Goal: Entertainment & Leisure: Consume media (video, audio)

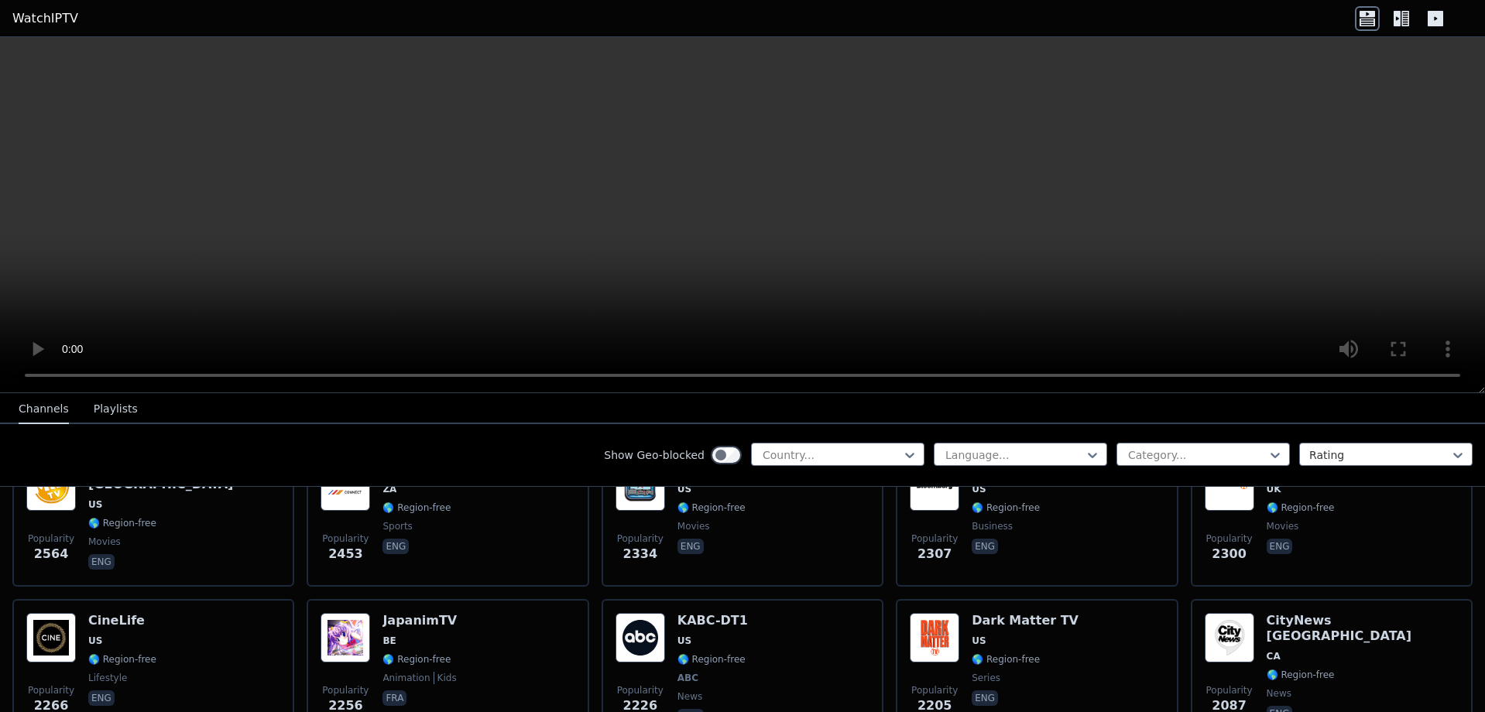
scroll to position [697, 0]
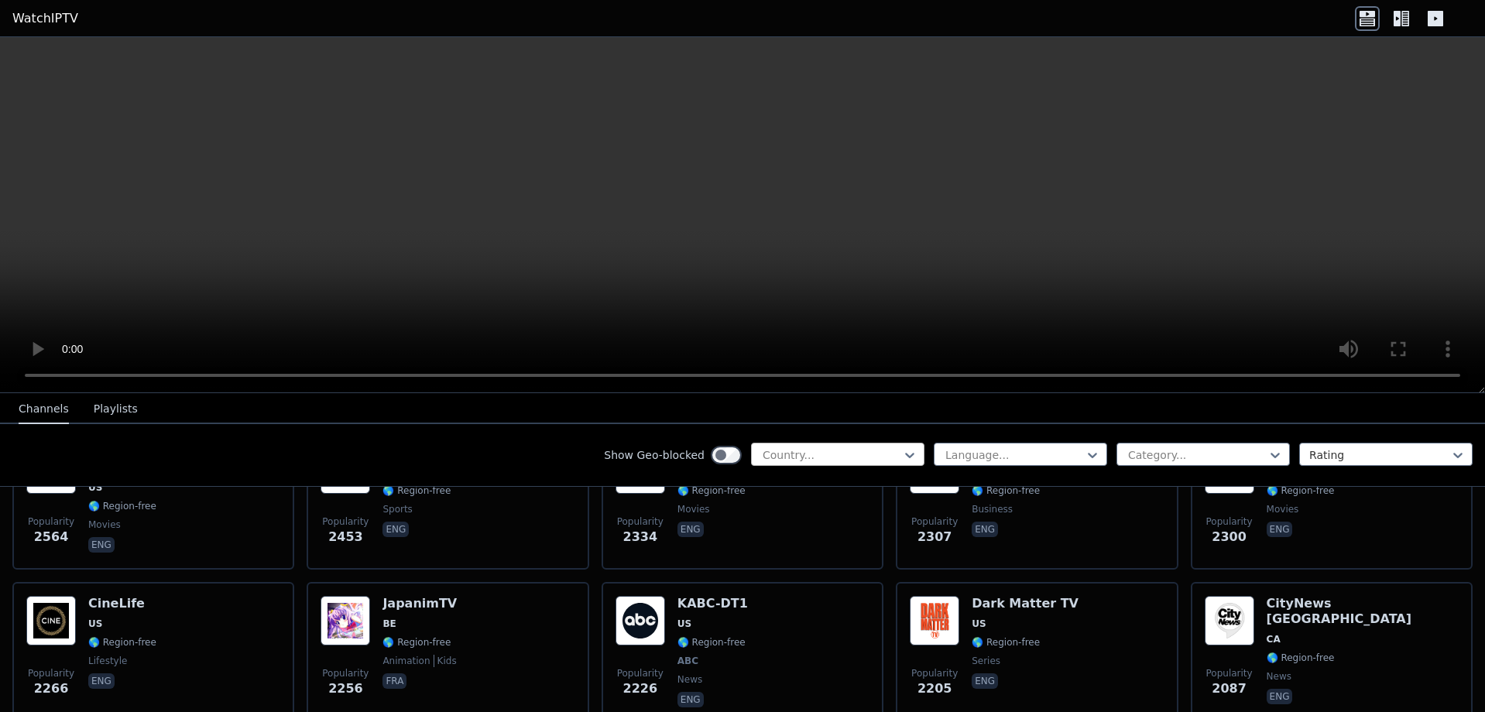
click at [814, 454] on div at bounding box center [831, 454] width 141 height 15
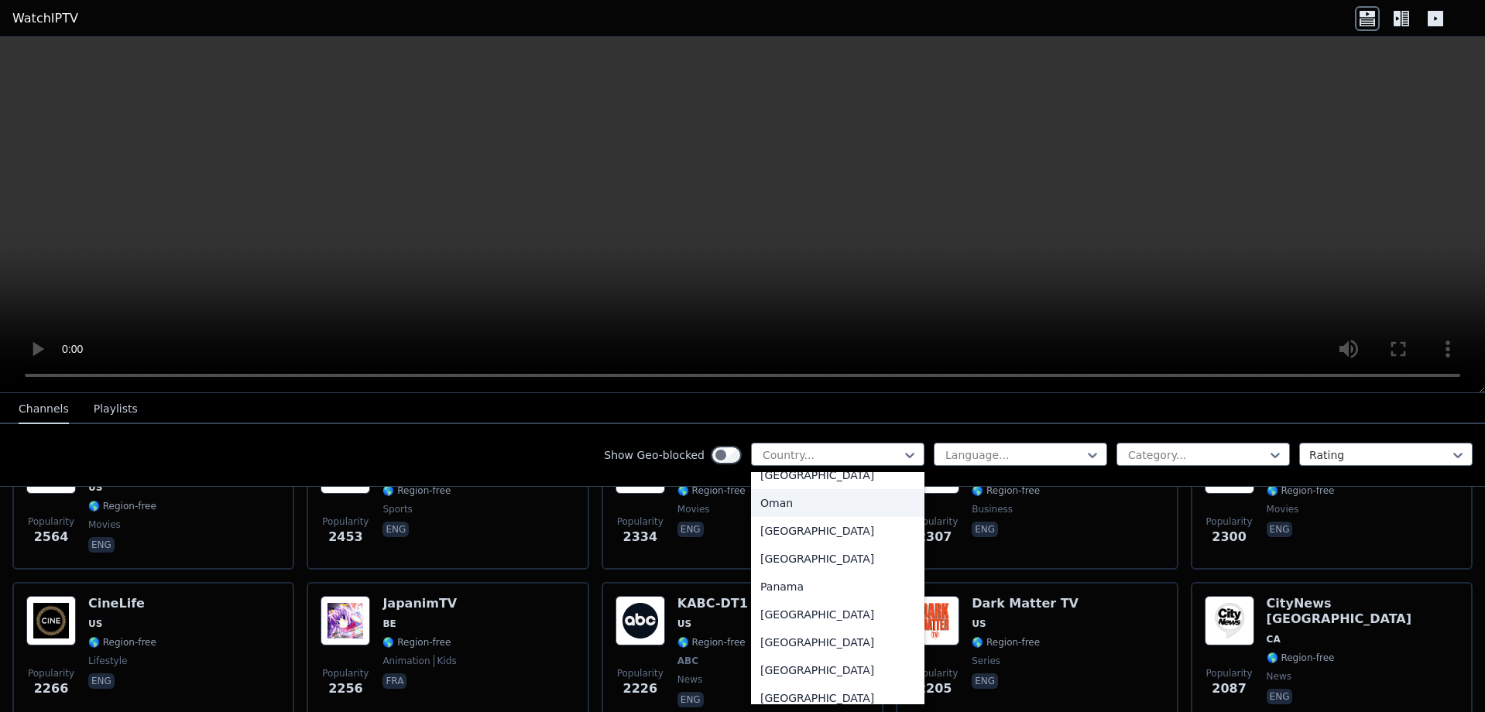
scroll to position [3948, 0]
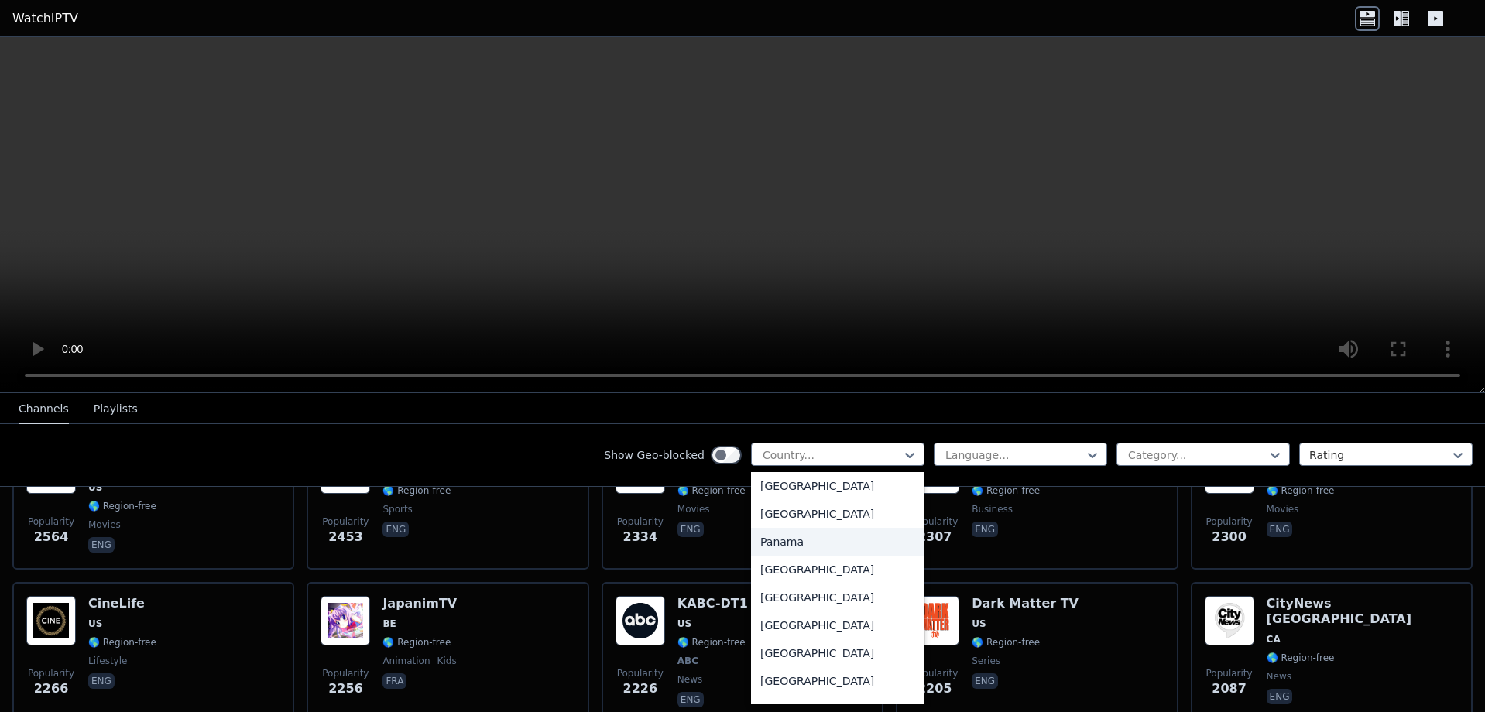
click at [771, 550] on div "Panama" at bounding box center [837, 542] width 173 height 28
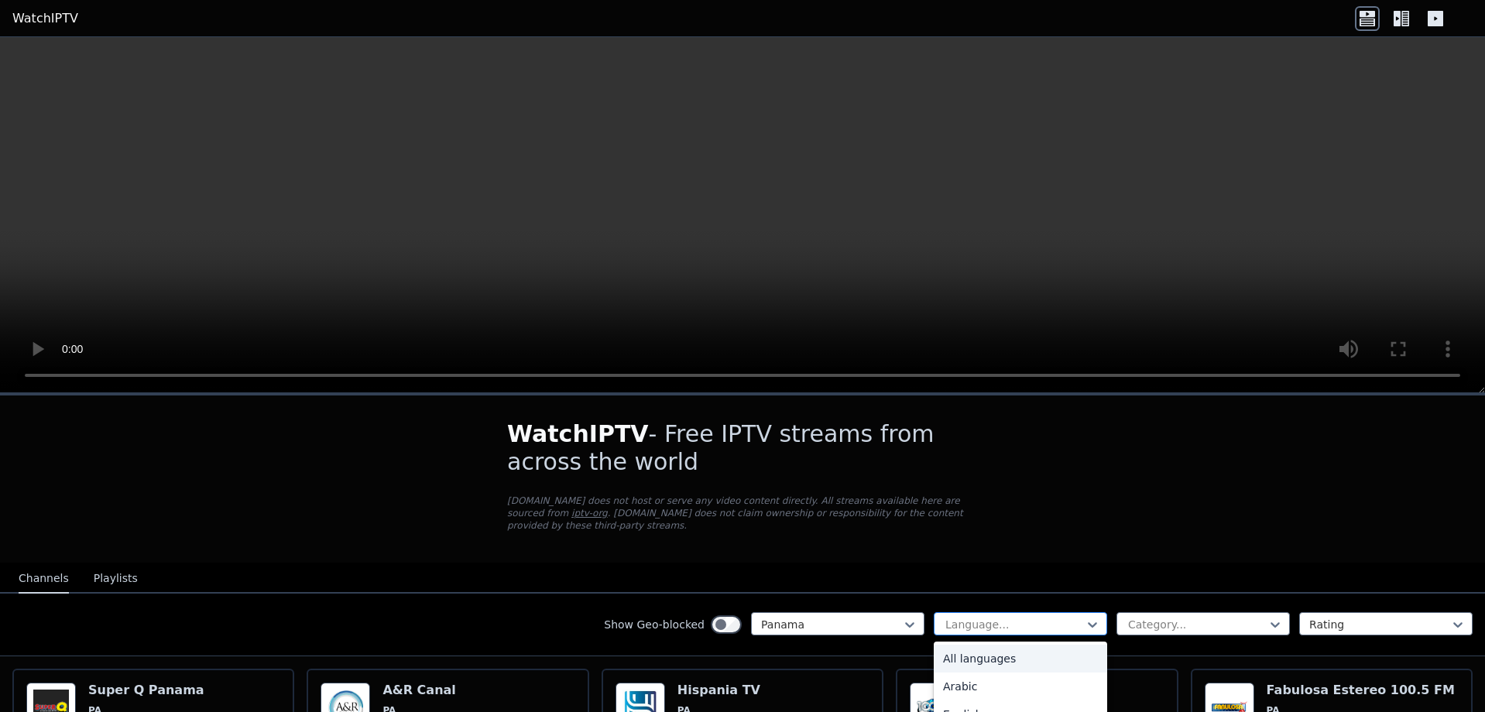
click at [944, 617] on div at bounding box center [1014, 624] width 141 height 15
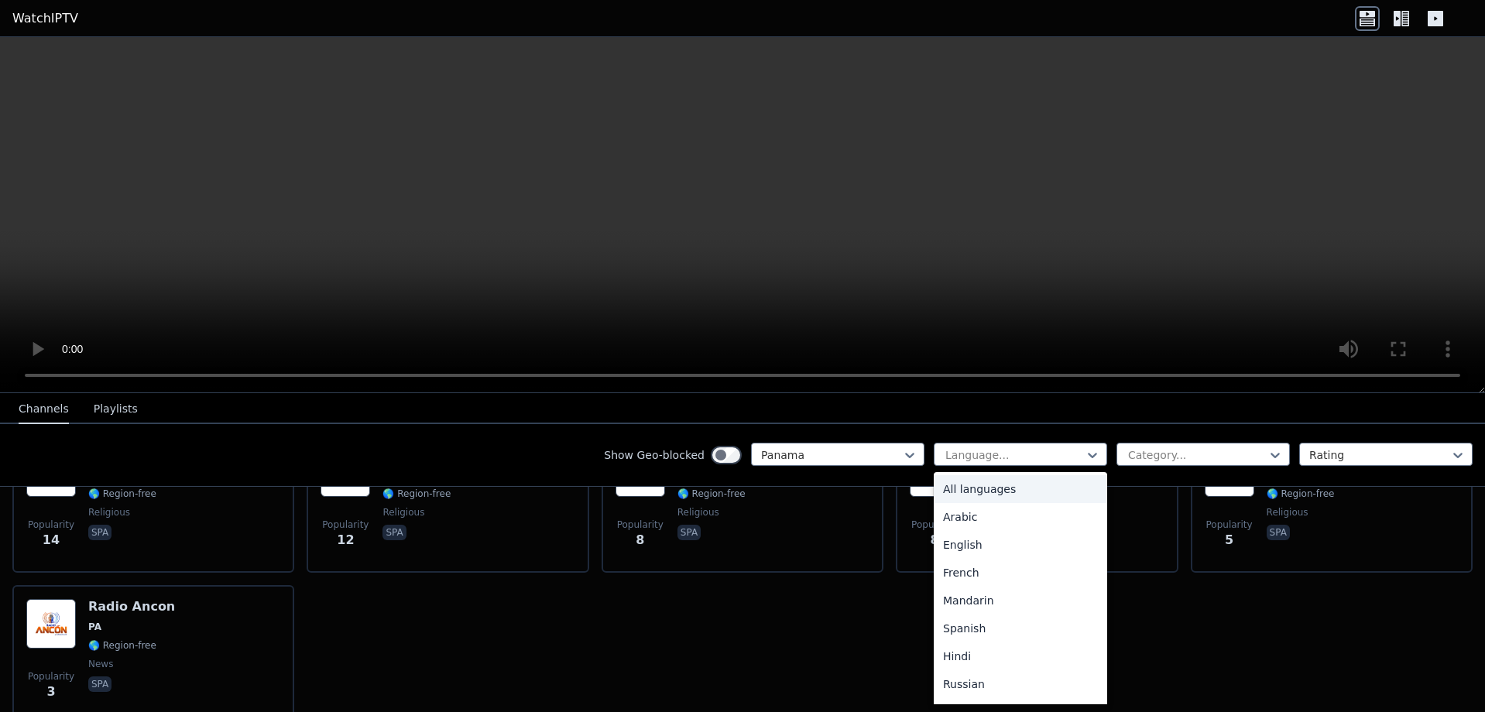
scroll to position [232, 0]
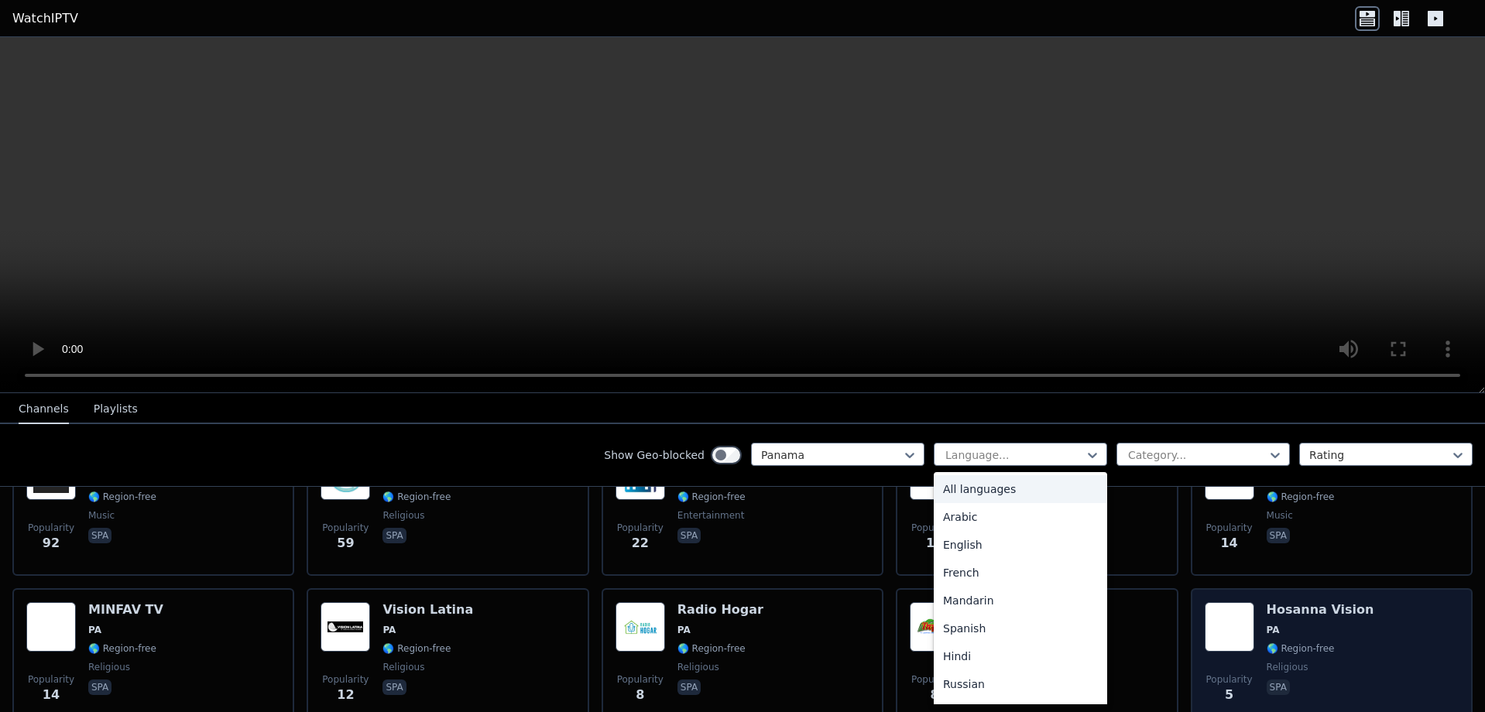
click at [1242, 602] on img at bounding box center [1229, 627] width 50 height 50
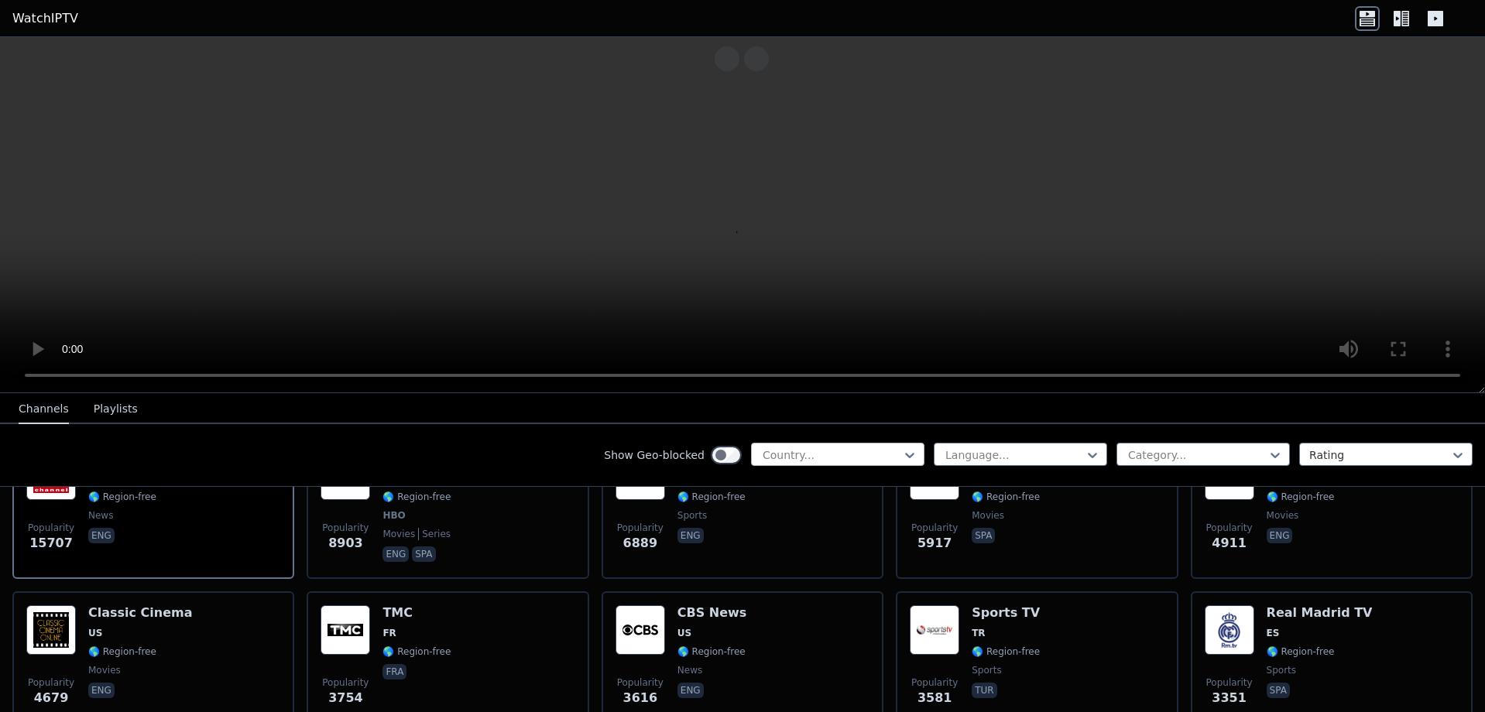
scroll to position [77, 0]
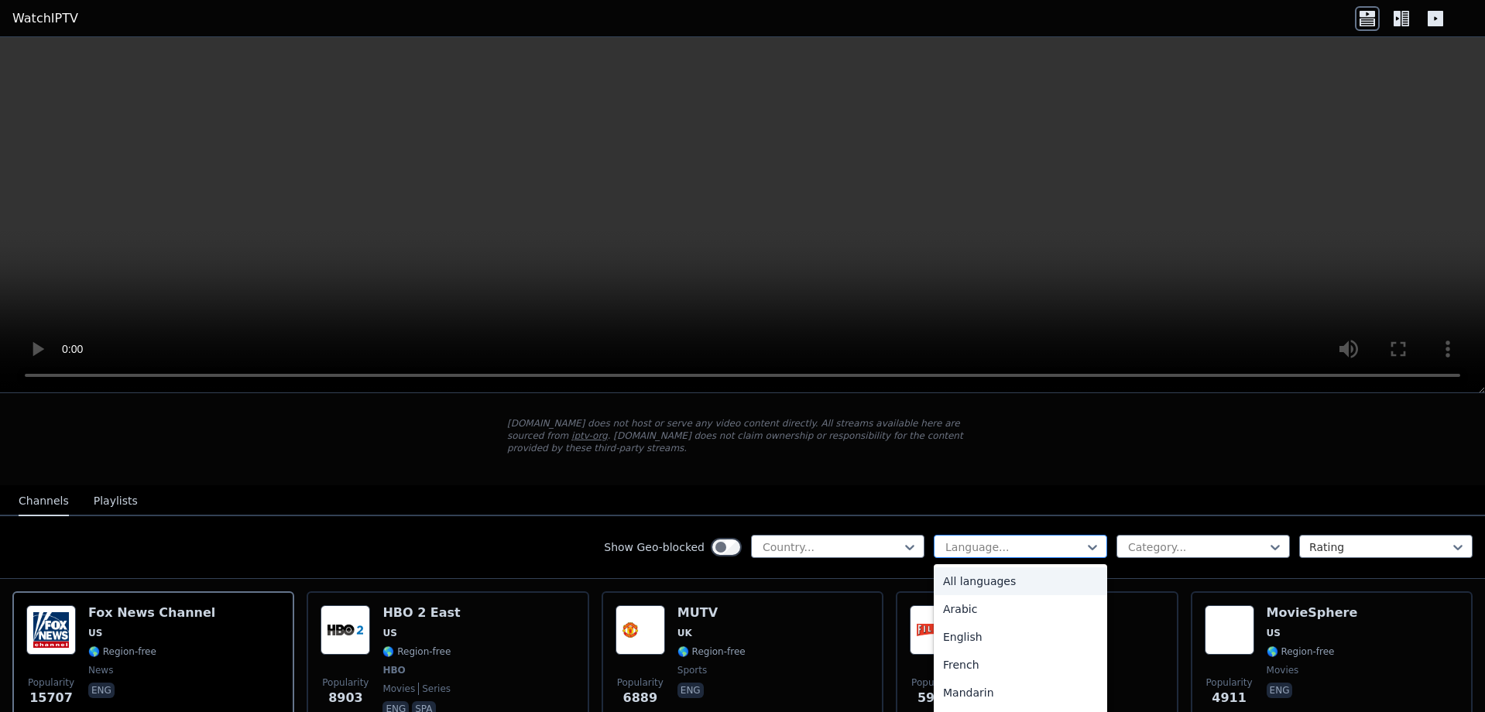
click at [966, 540] on div at bounding box center [1014, 547] width 141 height 15
click at [961, 629] on div "Spanish" at bounding box center [1020, 643] width 173 height 28
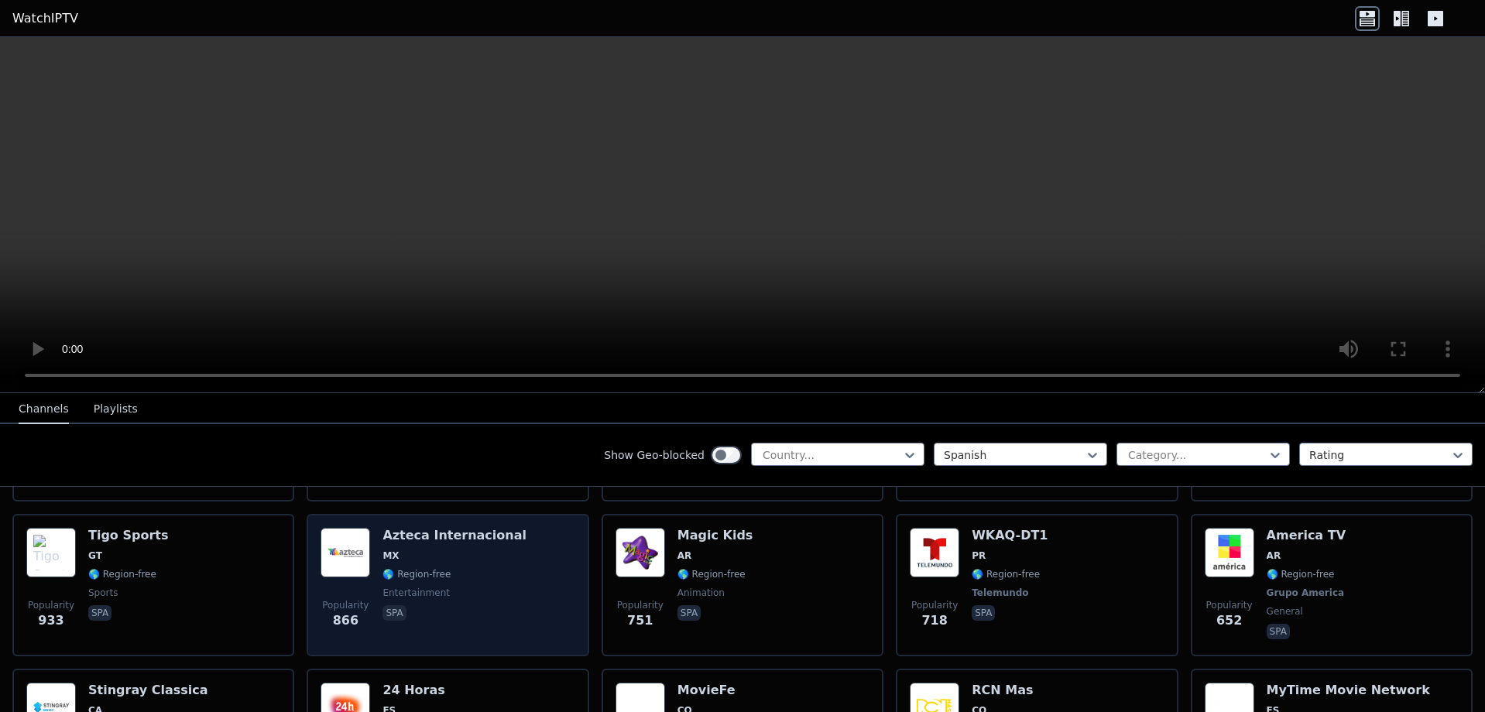
scroll to position [542, 0]
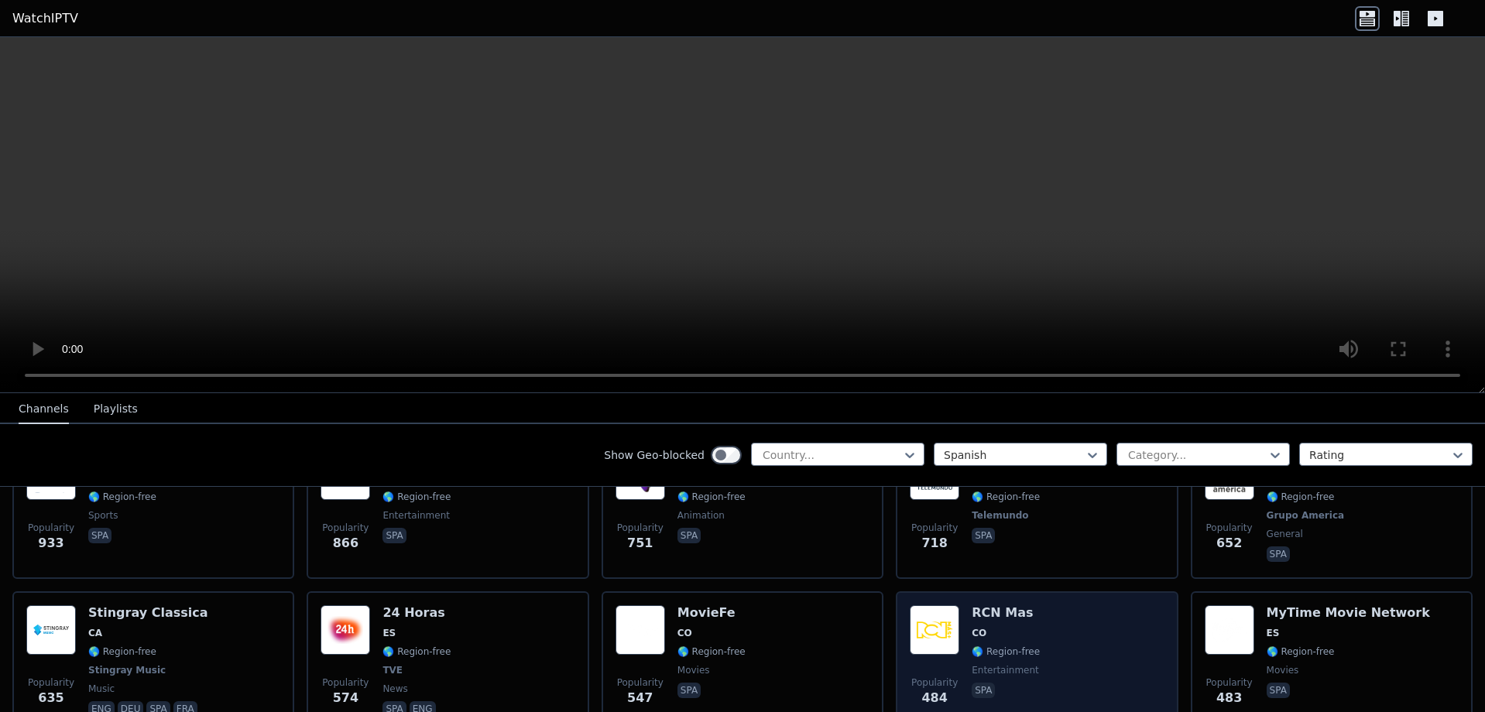
click at [940, 628] on img at bounding box center [935, 630] width 50 height 50
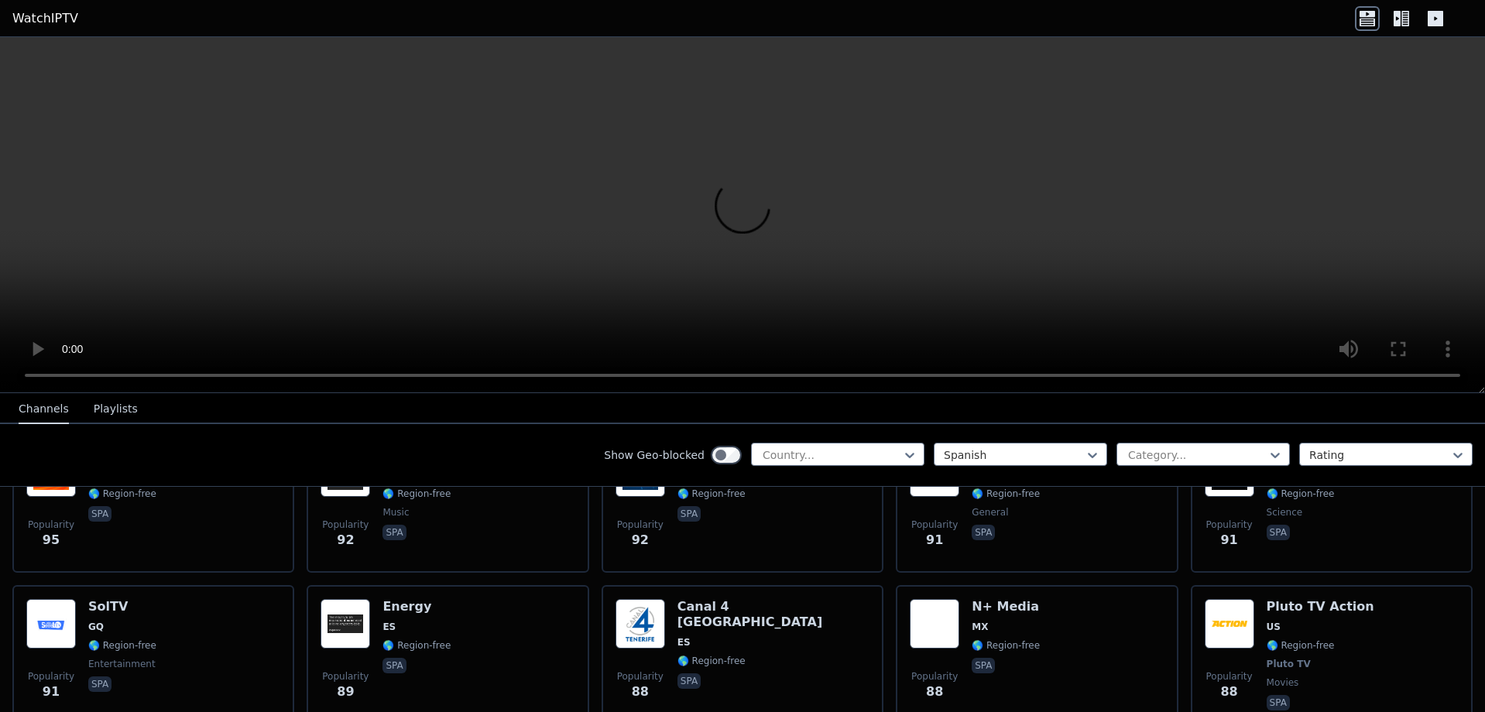
scroll to position [4567, 0]
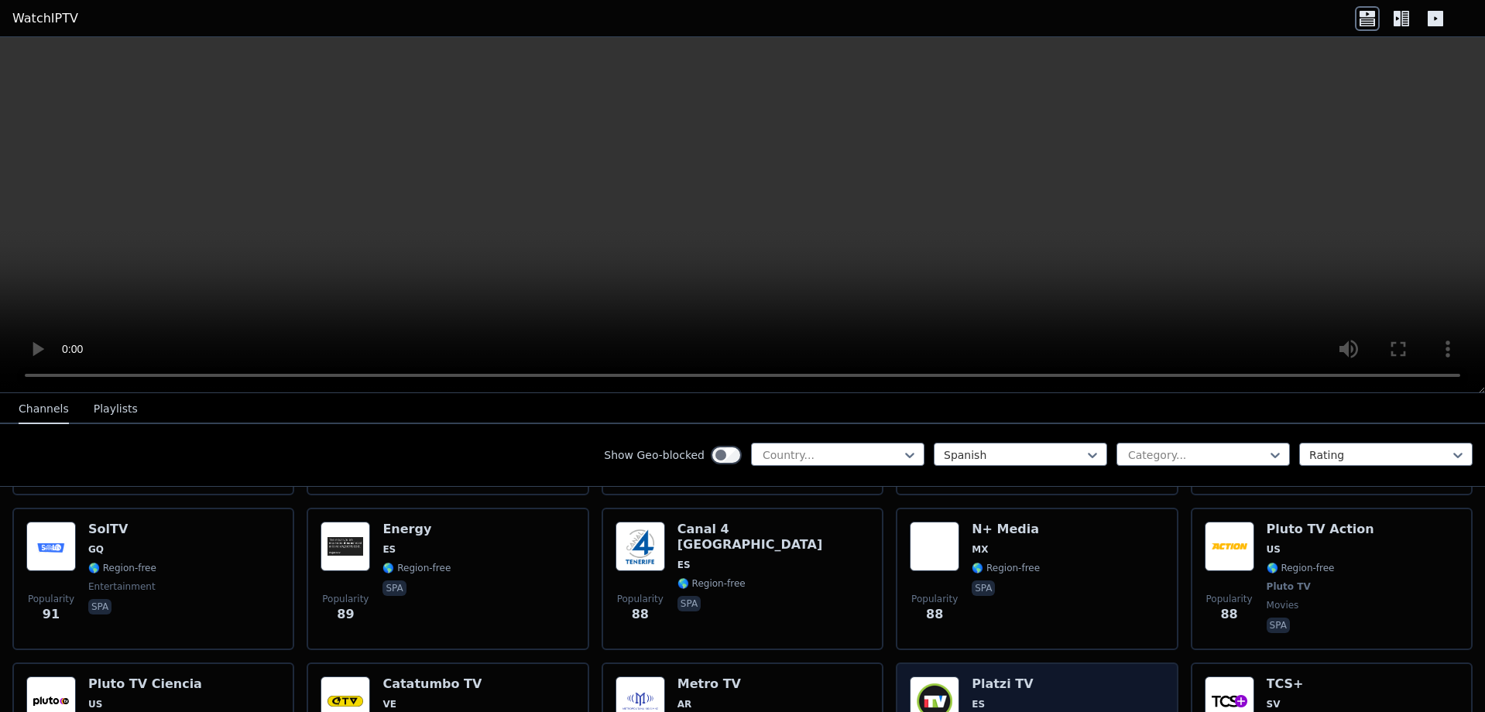
click at [971, 711] on span "🌎 Region-free" at bounding box center [1005, 723] width 68 height 12
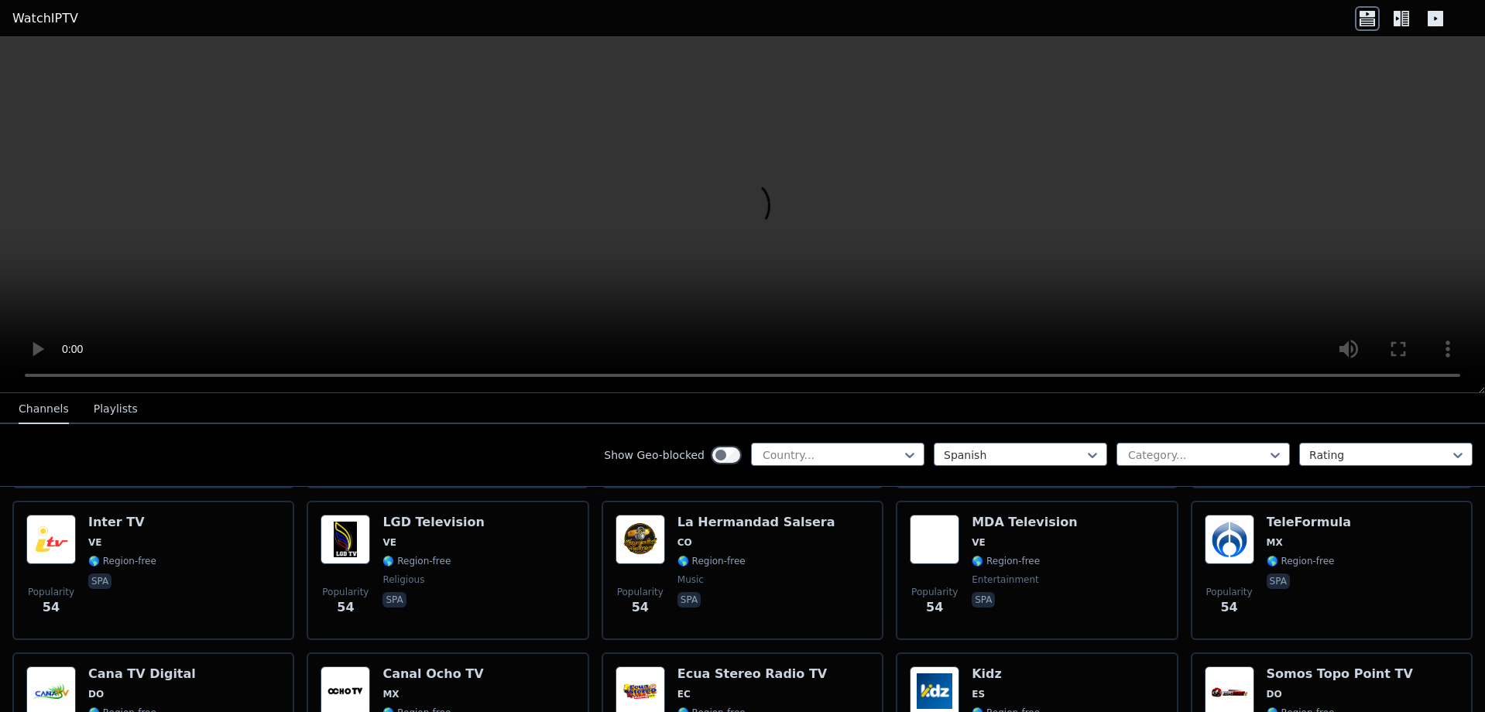
scroll to position [7697, 0]
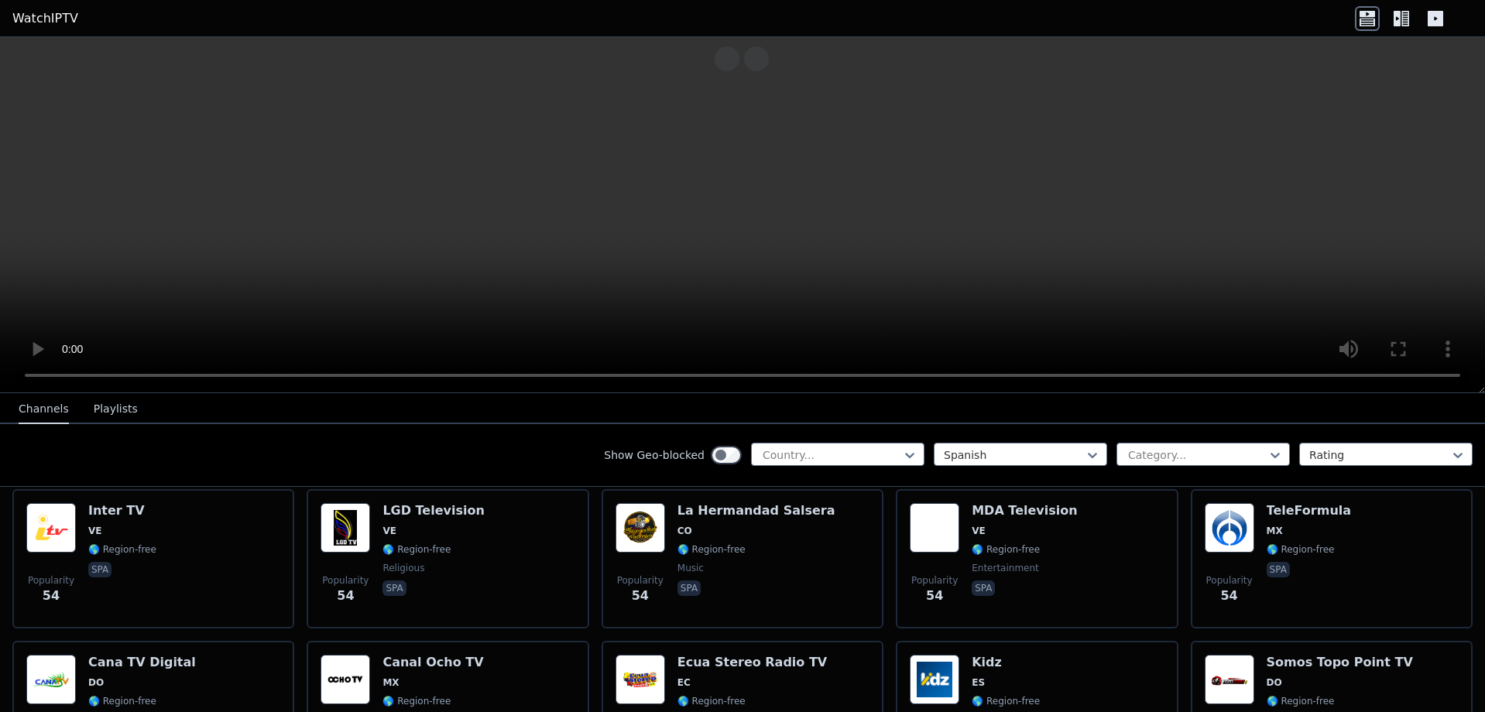
click at [768, 229] on video at bounding box center [742, 215] width 1485 height 356
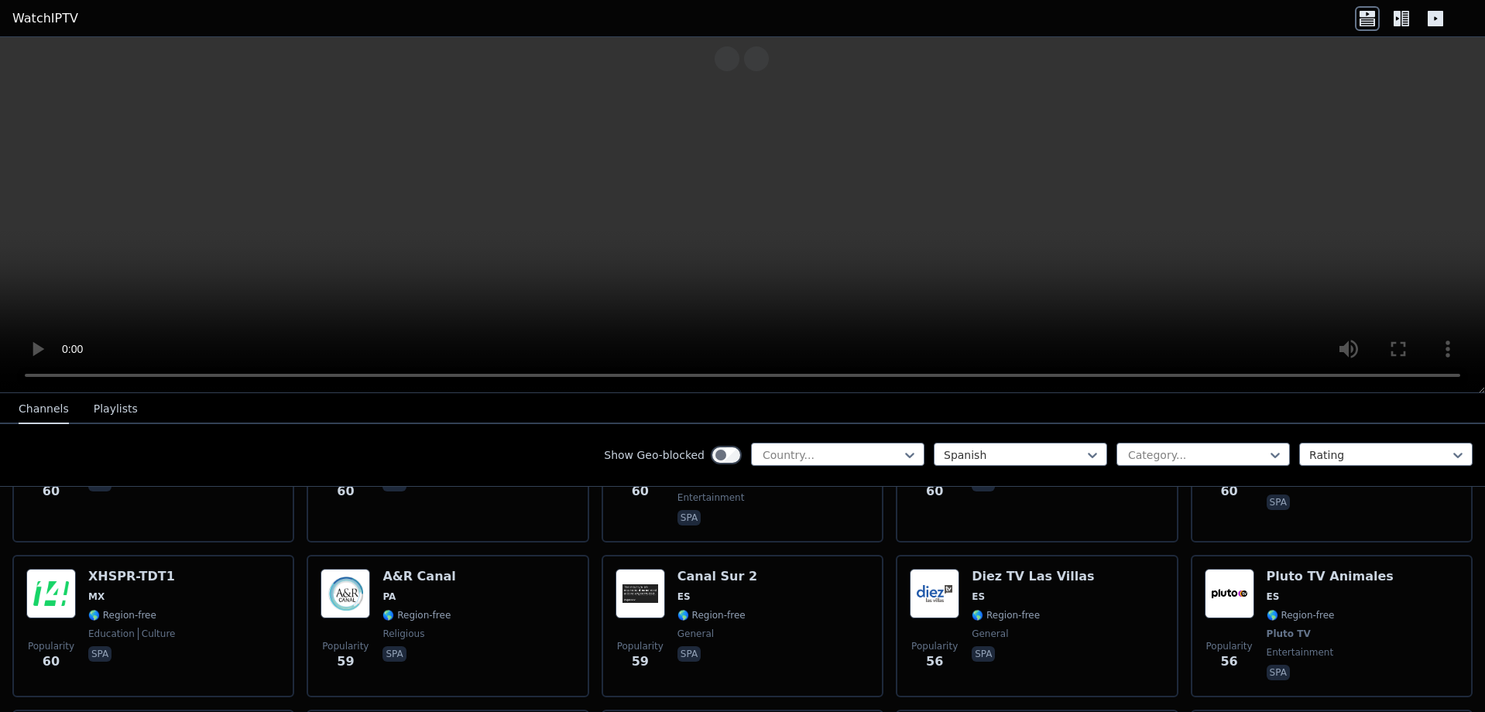
scroll to position [7310, 0]
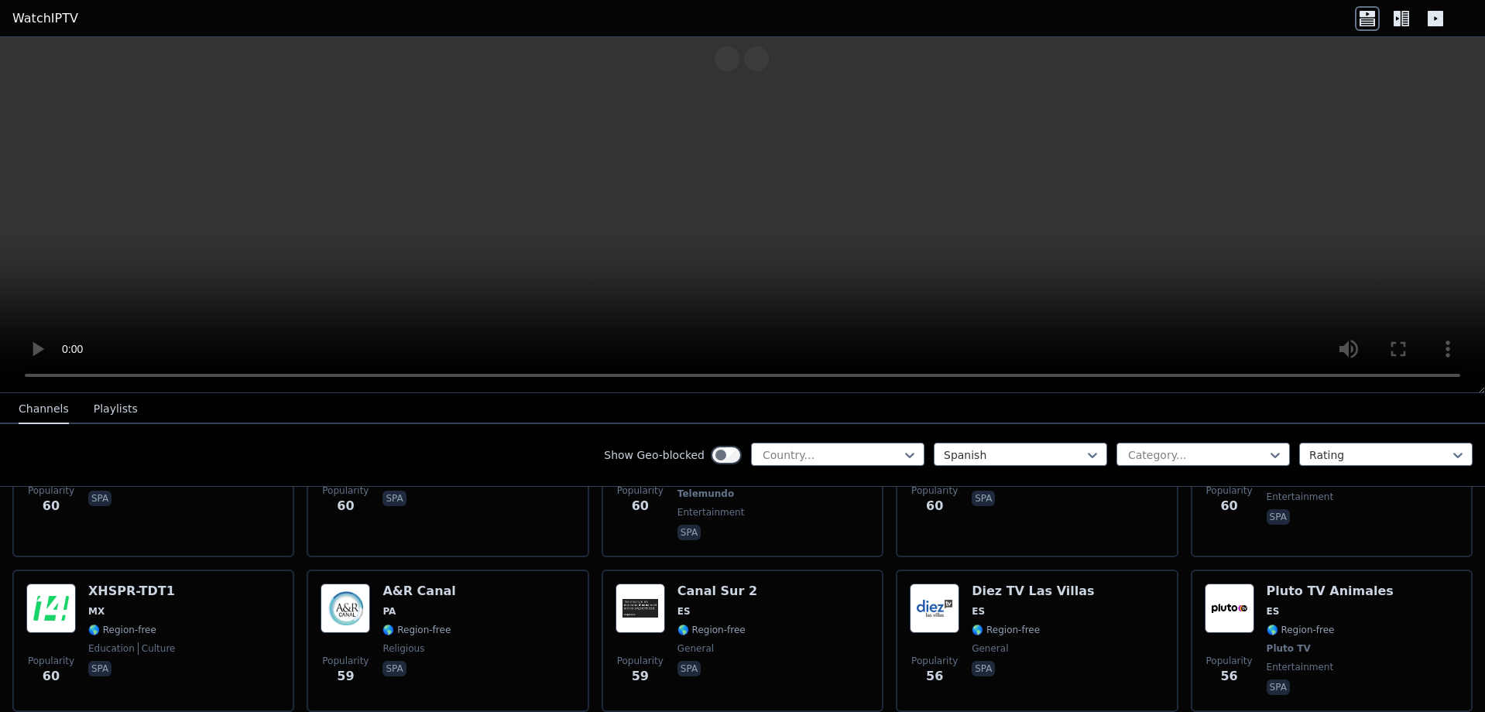
drag, startPoint x: 559, startPoint y: 306, endPoint x: 553, endPoint y: 293, distance: 13.5
click at [1403, 24] on icon at bounding box center [1401, 18] width 25 height 25
